Goal: Transaction & Acquisition: Purchase product/service

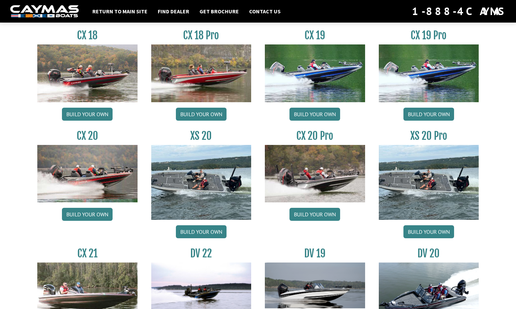
scroll to position [777, 0]
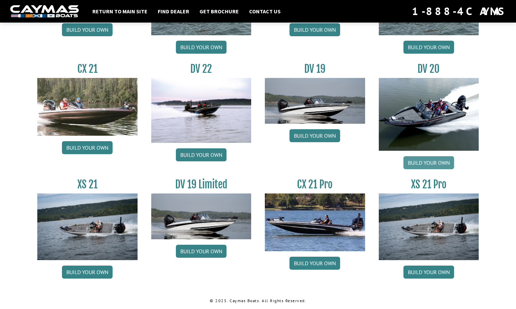
click at [432, 159] on link "Build your own" at bounding box center [428, 162] width 51 height 13
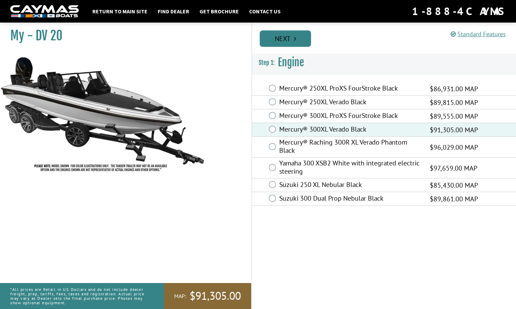
click at [283, 38] on link "Next" at bounding box center [284, 38] width 51 height 16
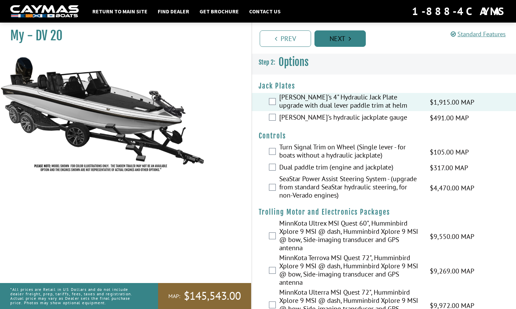
click at [341, 37] on link "Next" at bounding box center [339, 38] width 51 height 16
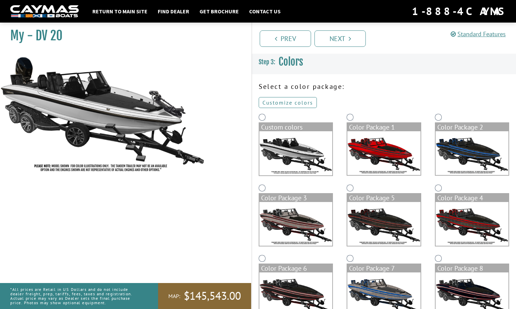
click at [292, 103] on link "Customize colors" at bounding box center [287, 102] width 58 height 11
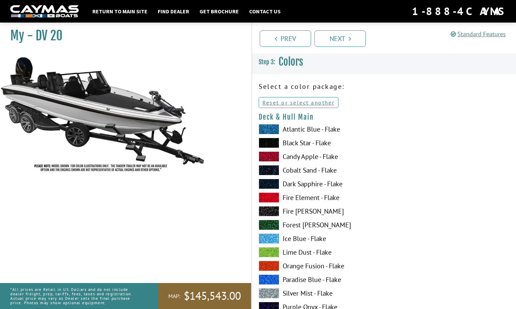
click at [298, 142] on label "Black Star - Flake" at bounding box center [317, 143] width 118 height 10
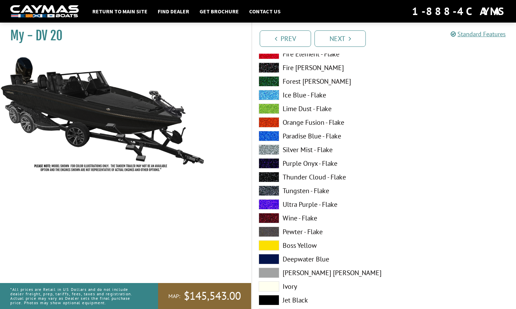
scroll to position [562, 0]
click at [302, 135] on label "Paradise Blue - Flake" at bounding box center [317, 136] width 118 height 10
click at [301, 135] on label "Paradise Blue - Flake" at bounding box center [317, 136] width 118 height 10
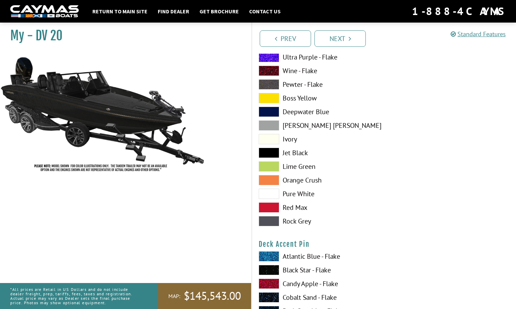
scroll to position [708, 0]
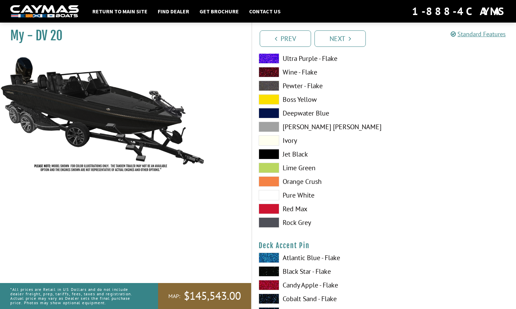
click at [307, 257] on label "Atlantic Blue - Flake" at bounding box center [317, 258] width 118 height 10
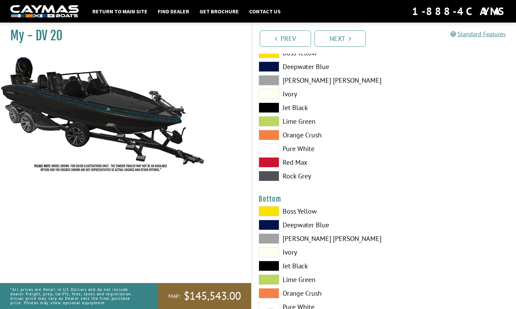
scroll to position [1456, 0]
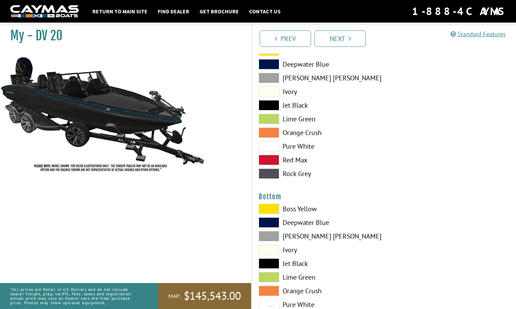
click at [293, 264] on label "Jet Black" at bounding box center [317, 263] width 118 height 10
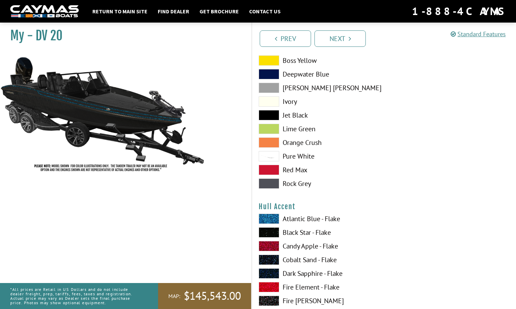
scroll to position [1607, 0]
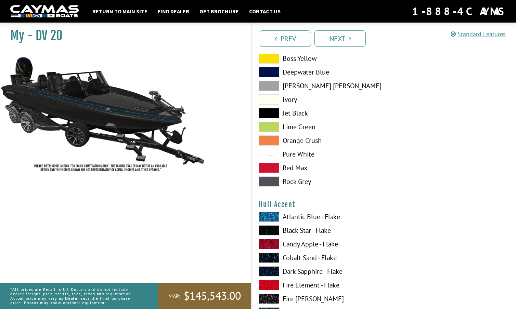
click at [296, 214] on label "Atlantic Blue - Flake" at bounding box center [317, 217] width 118 height 10
click at [297, 214] on label "Atlantic Blue - Flake" at bounding box center [317, 217] width 118 height 10
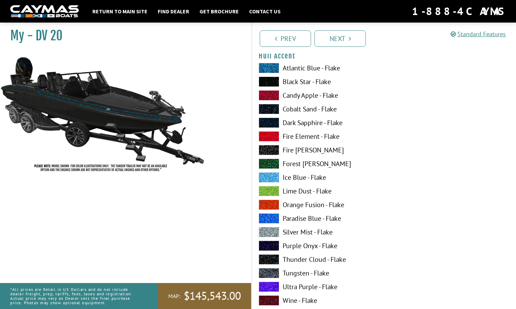
scroll to position [1756, 0]
click at [297, 217] on label "Paradise Blue - Flake" at bounding box center [317, 218] width 118 height 10
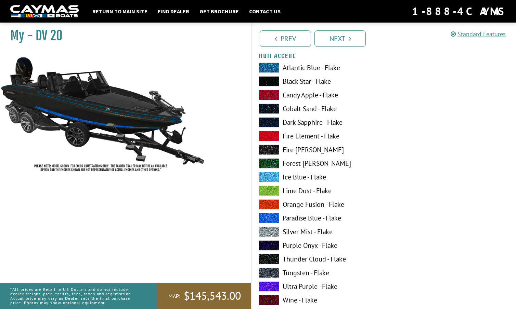
click at [297, 217] on label "Paradise Blue - Flake" at bounding box center [317, 218] width 118 height 10
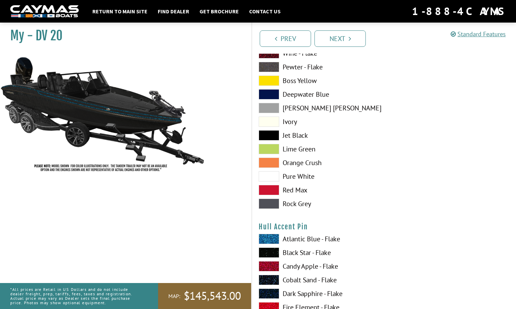
scroll to position [2005, 0]
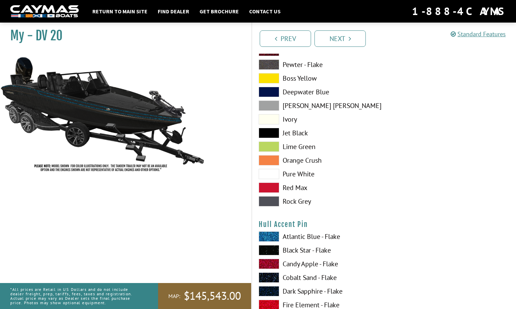
click at [299, 236] on label "Atlantic Blue - Flake" at bounding box center [317, 236] width 118 height 10
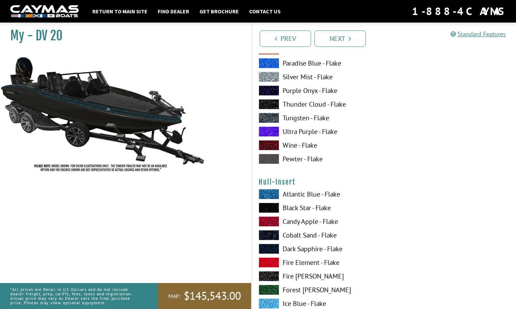
scroll to position [2329, 0]
click at [295, 192] on label "Atlantic Blue - Flake" at bounding box center [317, 194] width 118 height 10
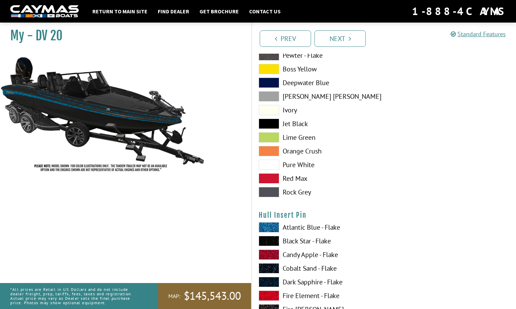
scroll to position [2714, 0]
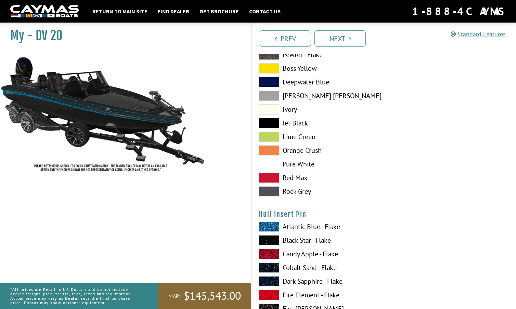
click at [299, 225] on label "Atlantic Blue - Flake" at bounding box center [317, 227] width 118 height 10
click at [298, 237] on label "Black Star - Flake" at bounding box center [317, 240] width 118 height 10
click at [297, 223] on label "Atlantic Blue - Flake" at bounding box center [317, 227] width 118 height 10
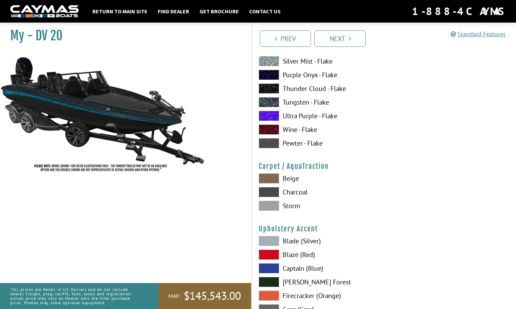
scroll to position [3042, 0]
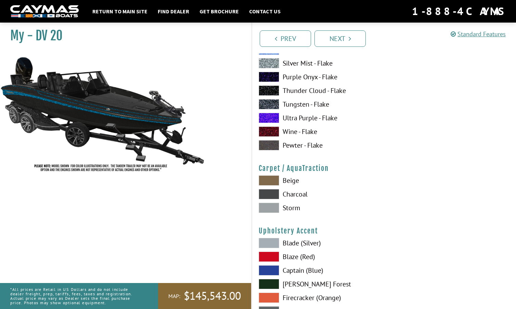
click at [291, 206] on label "Storm" at bounding box center [317, 208] width 118 height 10
click at [293, 192] on label "Charcoal" at bounding box center [317, 194] width 118 height 10
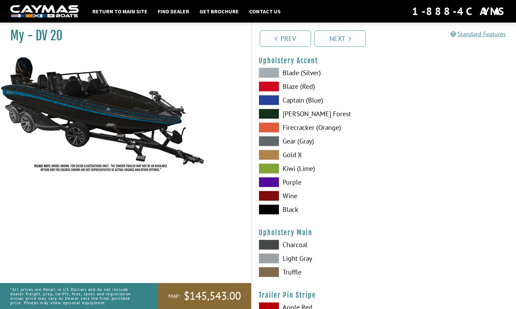
scroll to position [3212, 0]
click at [301, 98] on label "Captain (Blue)" at bounding box center [317, 100] width 118 height 10
click at [294, 257] on label "Light Gray" at bounding box center [317, 258] width 118 height 10
click at [299, 241] on label "Charcoal" at bounding box center [317, 244] width 118 height 10
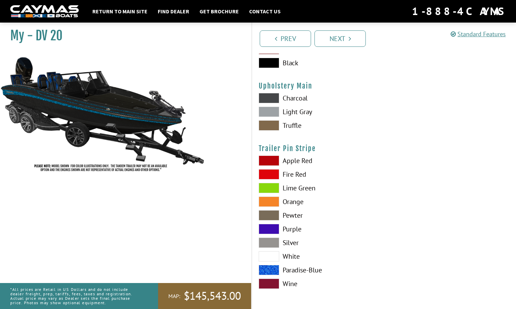
scroll to position [3359, 0]
click at [304, 268] on label "Paradise-Blue" at bounding box center [317, 270] width 118 height 10
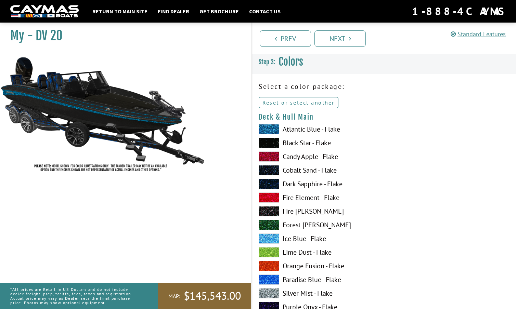
scroll to position [0, 0]
click at [286, 37] on link "Prev" at bounding box center [284, 38] width 51 height 16
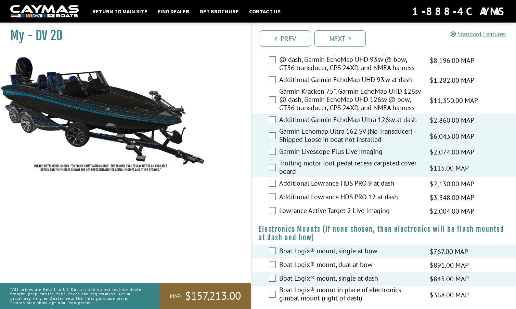
scroll to position [405, 0]
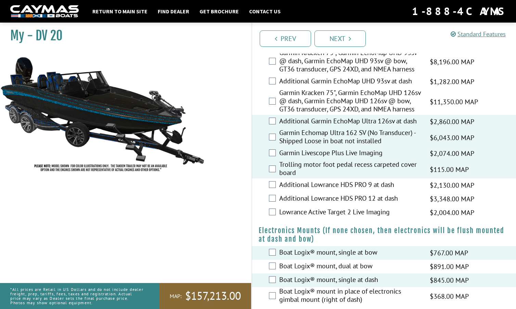
click at [272, 215] on div "Lowrance Active Target 2 Live Imaging $2,004.00 MAP $2,366.00 MSRP" at bounding box center [384, 213] width 264 height 14
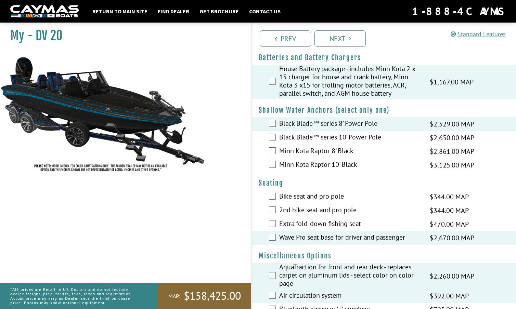
scroll to position [557, 0]
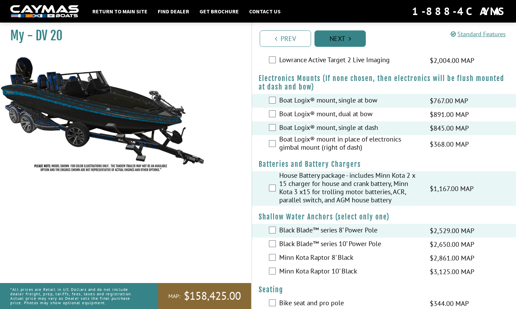
click at [334, 40] on link "Next" at bounding box center [339, 38] width 51 height 16
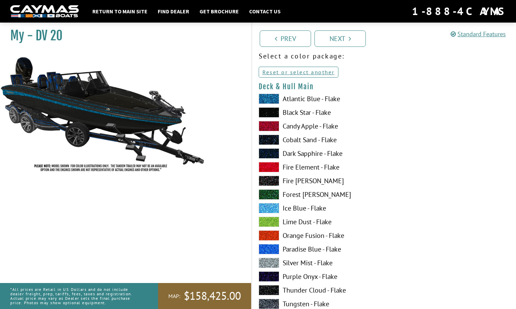
scroll to position [30, 0]
click at [337, 38] on link "Next" at bounding box center [339, 38] width 51 height 16
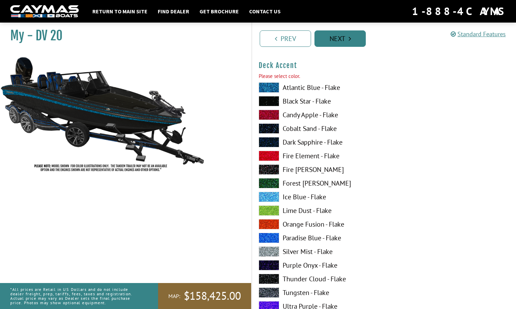
scroll to position [474, 0]
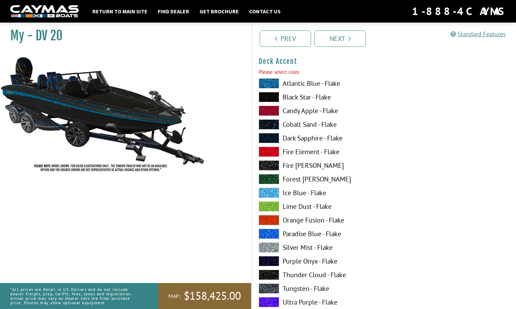
click at [272, 83] on span at bounding box center [268, 83] width 21 height 10
click at [271, 234] on span at bounding box center [268, 234] width 21 height 10
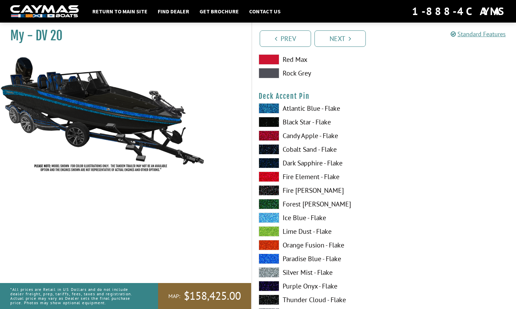
scroll to position [868, 0]
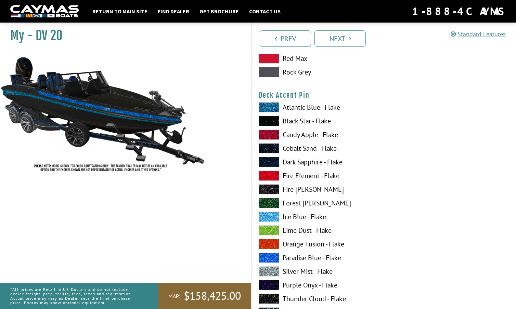
click at [270, 256] on span at bounding box center [268, 258] width 21 height 10
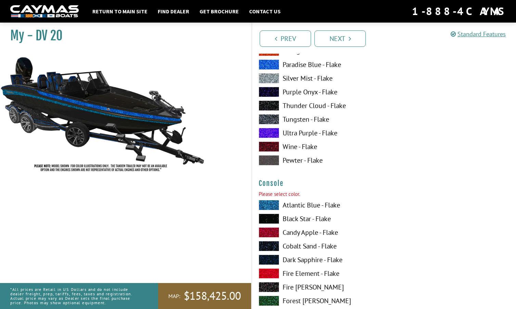
scroll to position [1062, 0]
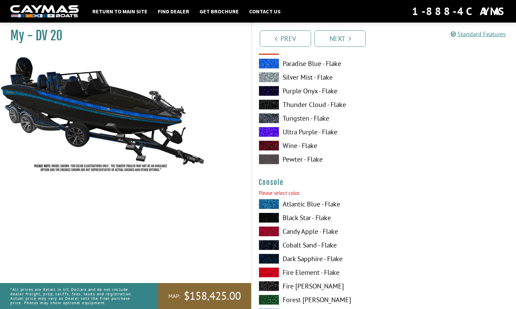
click at [273, 215] on span at bounding box center [268, 218] width 21 height 10
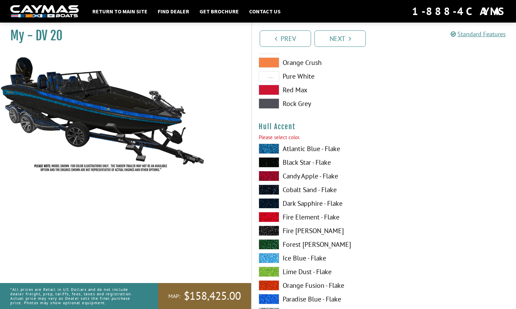
scroll to position [1705, 0]
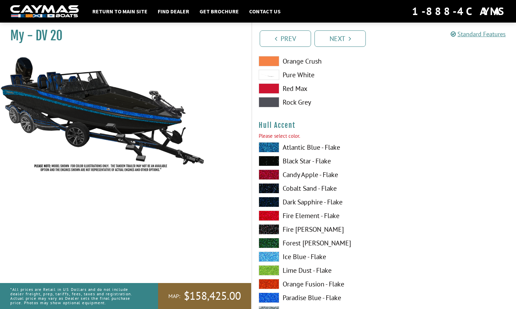
click at [271, 213] on span at bounding box center [268, 216] width 21 height 10
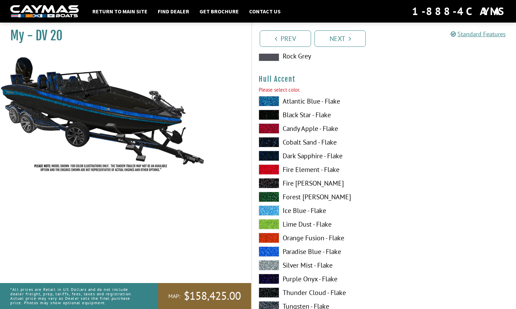
scroll to position [1752, 0]
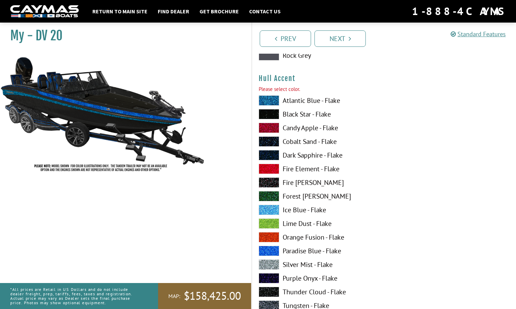
click at [273, 250] on span at bounding box center [268, 251] width 21 height 10
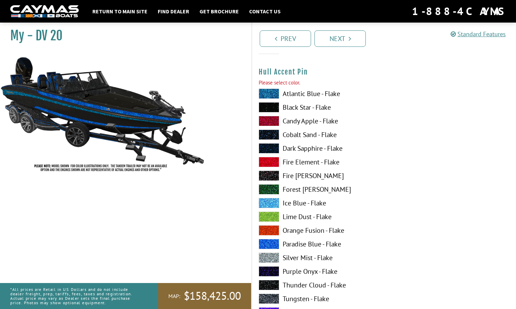
scroll to position [2189, 0]
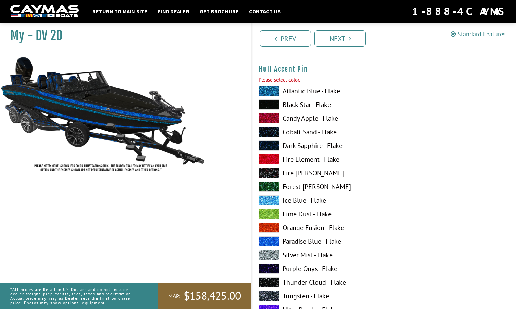
click at [270, 238] on span at bounding box center [268, 241] width 21 height 10
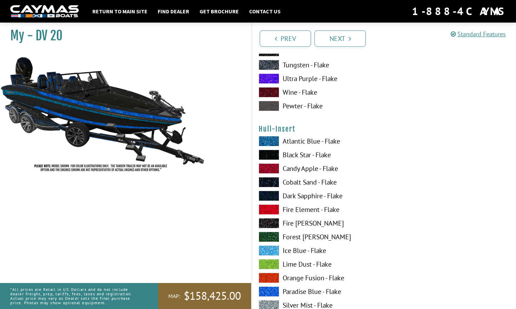
scroll to position [2420, 0]
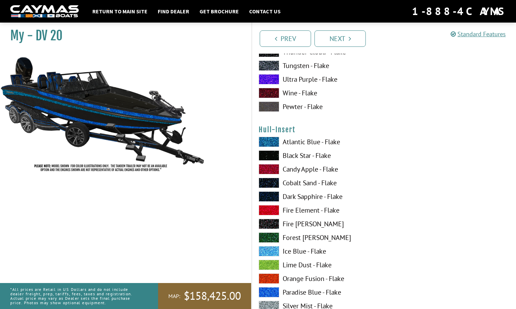
click at [270, 289] on span at bounding box center [268, 292] width 21 height 10
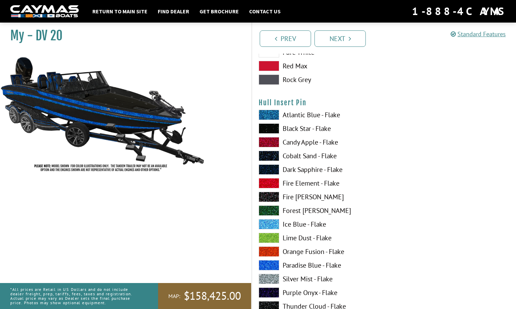
scroll to position [2887, 0]
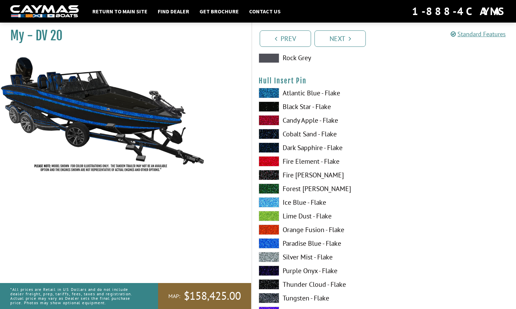
click at [274, 240] on span at bounding box center [268, 243] width 21 height 10
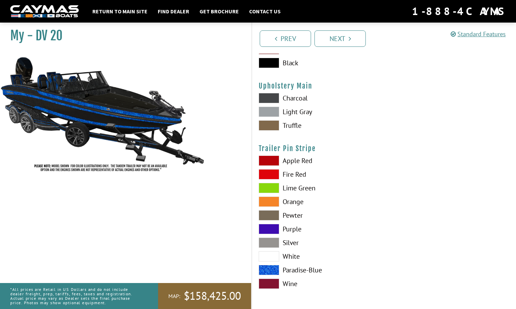
scroll to position [3397, 0]
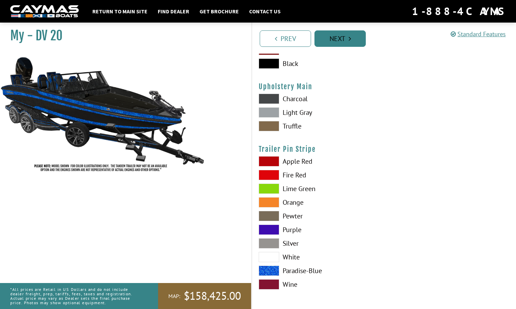
click at [335, 37] on link "Next" at bounding box center [339, 38] width 51 height 16
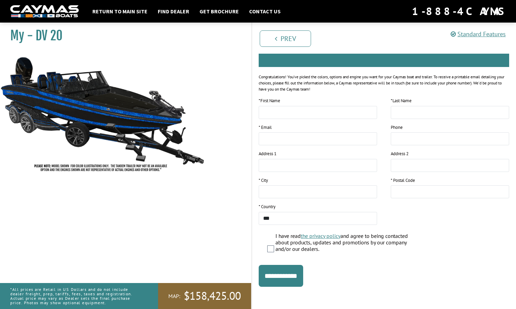
scroll to position [0, 0]
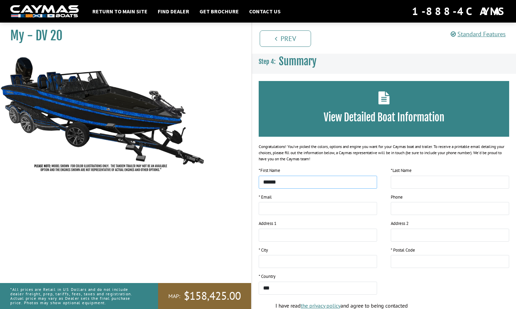
type input "******"
type input "**********"
type input "*********"
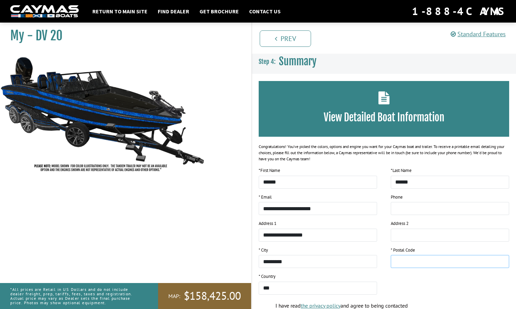
type input "*****"
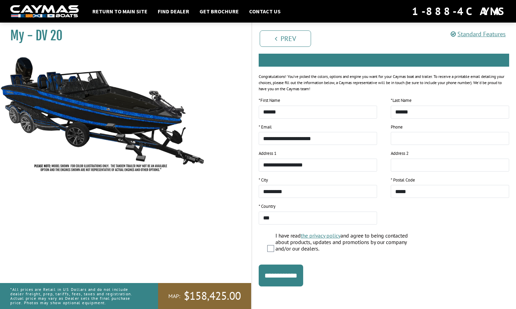
scroll to position [70, 0]
click at [290, 271] on input "**********" at bounding box center [280, 276] width 44 height 22
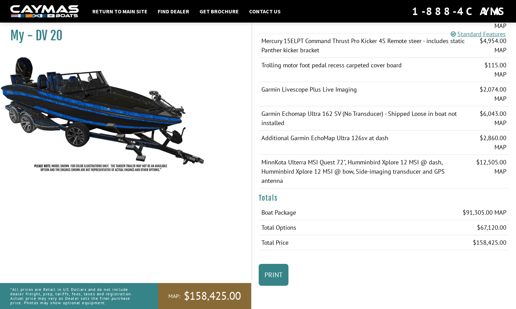
scroll to position [1365, 0]
click at [273, 274] on link "Print" at bounding box center [273, 275] width 30 height 22
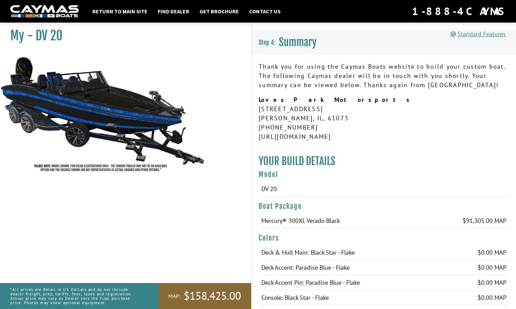
scroll to position [19, 0]
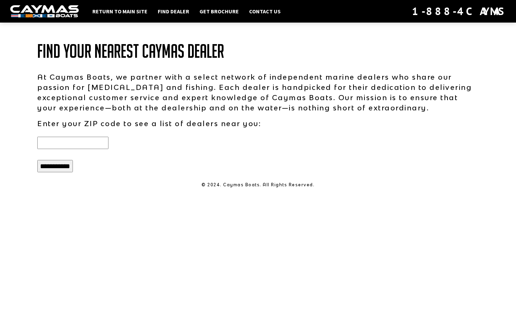
click at [84, 142] on input "text" at bounding box center [72, 143] width 71 height 12
type input "*****"
click at [64, 165] on input "**********" at bounding box center [55, 166] width 36 height 12
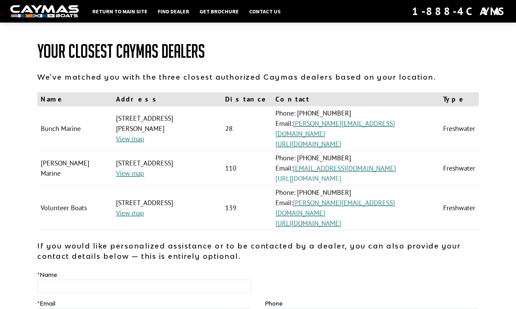
click at [341, 174] on link "[URL][DOMAIN_NAME]" at bounding box center [308, 178] width 66 height 9
